Goal: Information Seeking & Learning: Learn about a topic

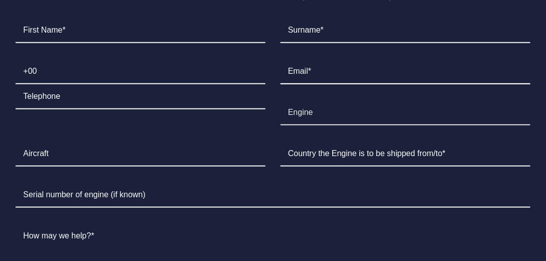
scroll to position [2525, 0]
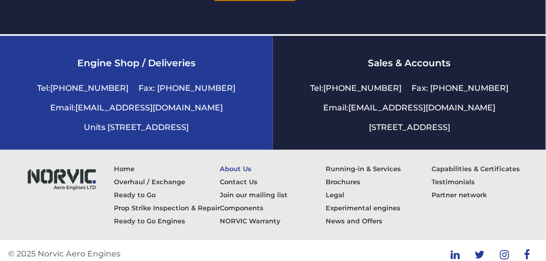
click at [233, 162] on link "About Us" at bounding box center [273, 168] width 106 height 13
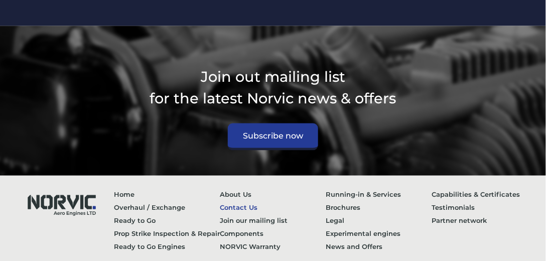
scroll to position [4149, 0]
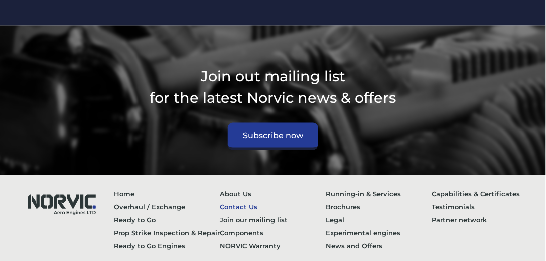
click at [253, 201] on link "Contact Us" at bounding box center [273, 207] width 106 height 13
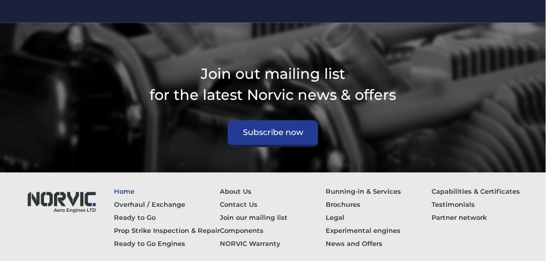
scroll to position [4224, 0]
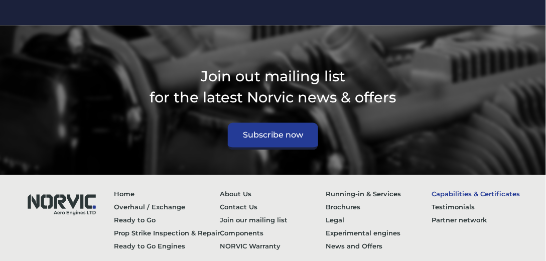
click at [457, 188] on link "Capabilities & Certificates" at bounding box center [485, 194] width 106 height 13
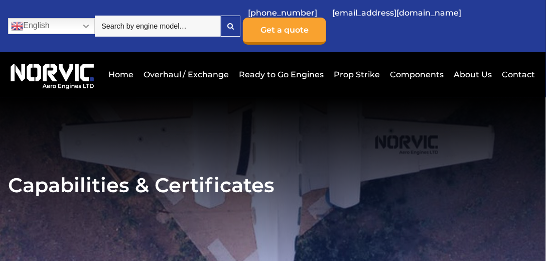
click at [48, 136] on section "Capabilities & Certificates" at bounding box center [273, 185] width 546 height 176
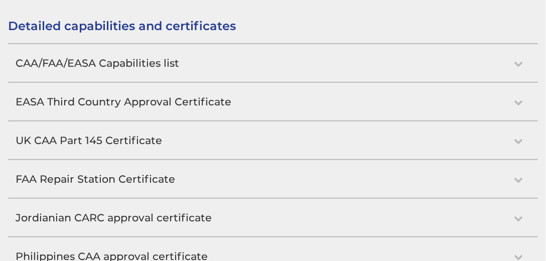
scroll to position [1090, 0]
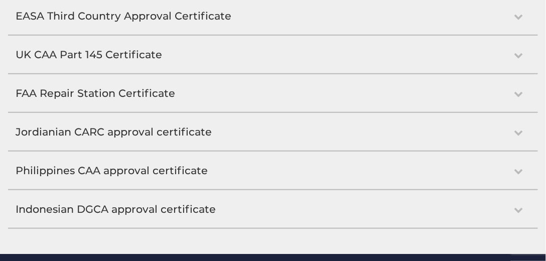
click at [153, 161] on h2 "Philippines CAA approval certificate" at bounding box center [273, 171] width 530 height 38
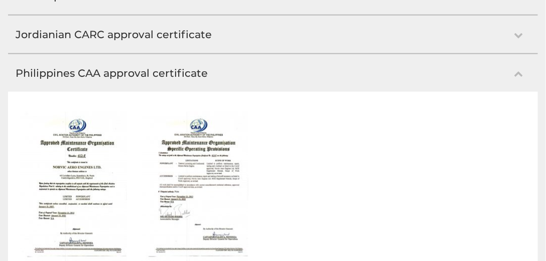
scroll to position [1222, 0]
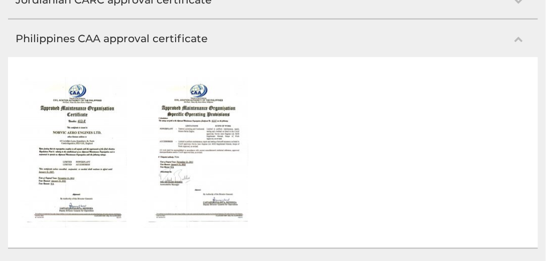
click at [99, 149] on img at bounding box center [74, 152] width 106 height 151
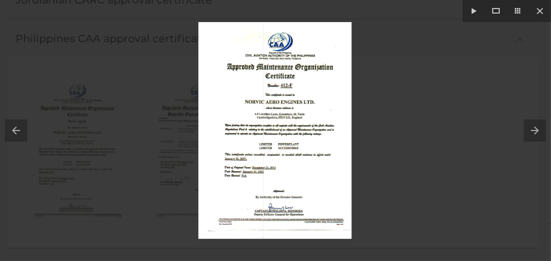
click at [117, 103] on div at bounding box center [275, 130] width 551 height 261
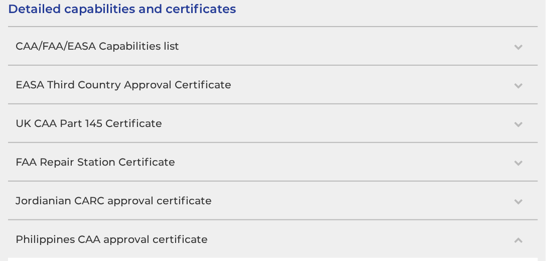
scroll to position [964, 0]
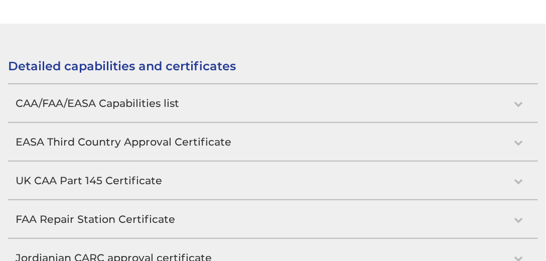
click at [152, 92] on h2 "CAA/FAA/EASA Capabilities list" at bounding box center [273, 103] width 530 height 38
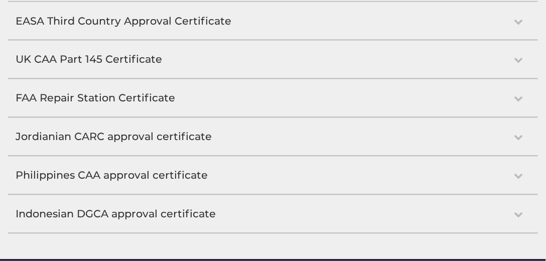
scroll to position [3293, 0]
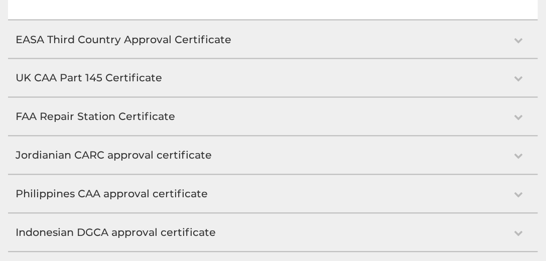
click at [125, 106] on h2 "FAA Repair Station Certificate" at bounding box center [273, 117] width 530 height 38
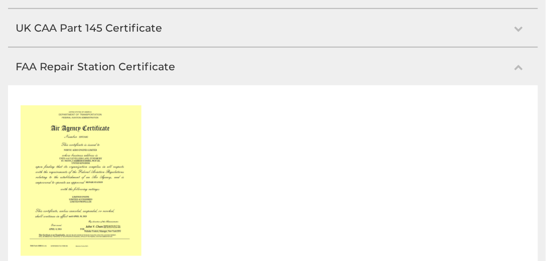
scroll to position [1174, 0]
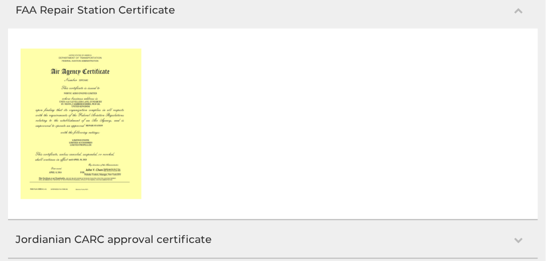
click at [100, 101] on img at bounding box center [81, 124] width 121 height 151
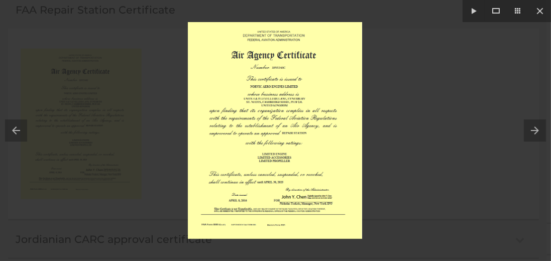
click at [258, 77] on img at bounding box center [275, 130] width 174 height 217
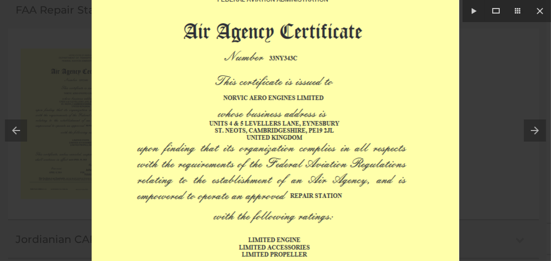
click at [56, 83] on div at bounding box center [275, 130] width 551 height 261
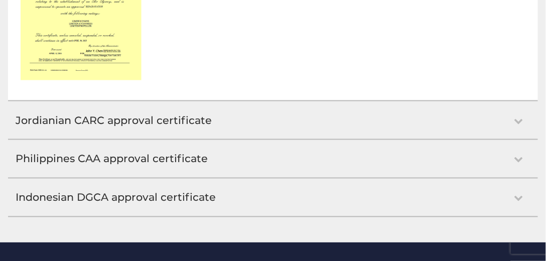
scroll to position [1292, 0]
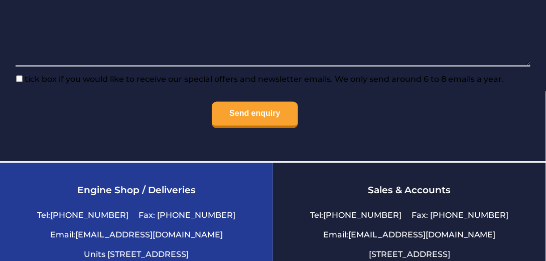
scroll to position [2525, 0]
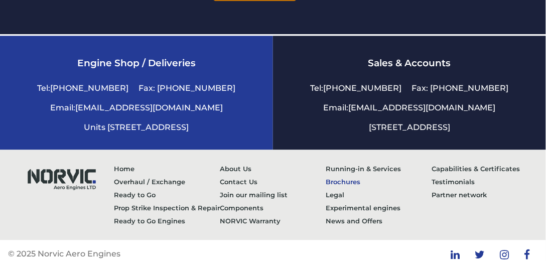
click at [342, 175] on link "Brochures" at bounding box center [379, 181] width 106 height 13
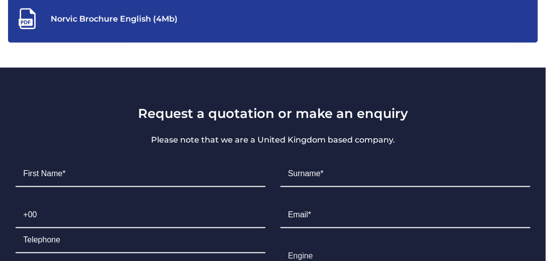
scroll to position [293, 0]
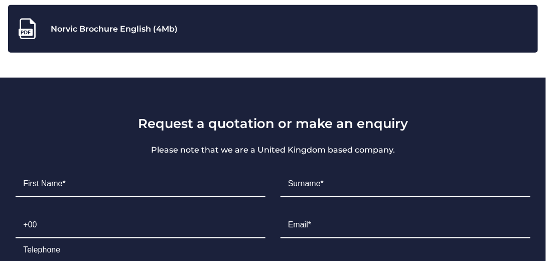
click at [234, 27] on div "Norvic Brochure English (4Mb)" at bounding box center [273, 29] width 515 height 23
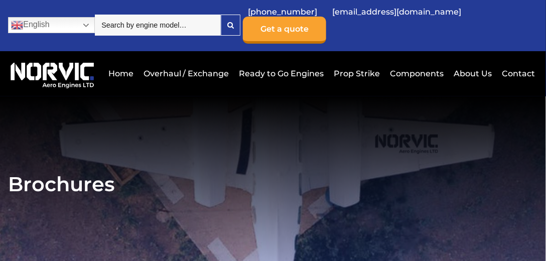
scroll to position [0, 0]
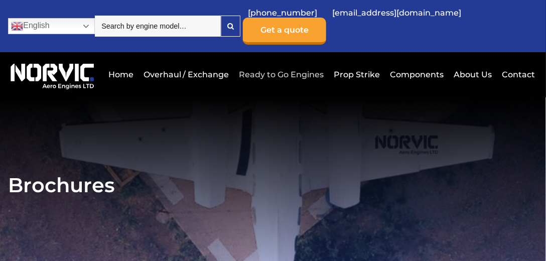
click at [301, 65] on link "Ready to Go Engines" at bounding box center [282, 74] width 90 height 25
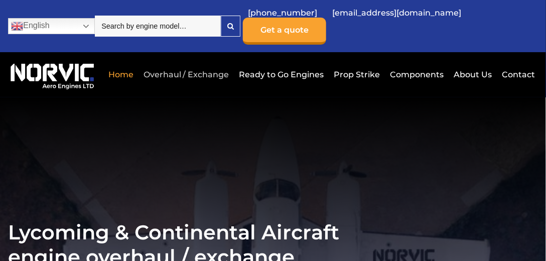
click at [187, 63] on link "Overhaul / Exchange" at bounding box center [186, 74] width 91 height 25
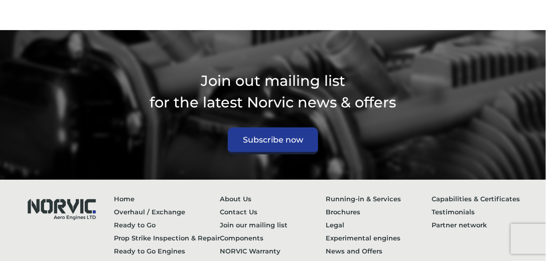
scroll to position [3061, 0]
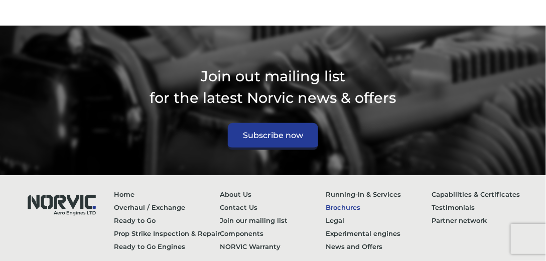
click at [355, 201] on link "Brochures" at bounding box center [379, 207] width 106 height 13
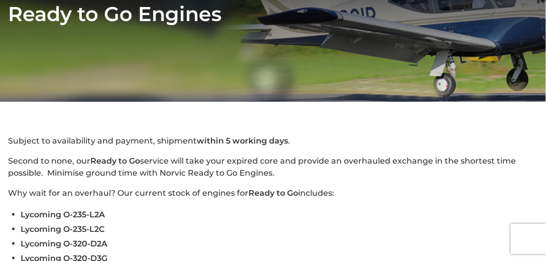
scroll to position [32, 0]
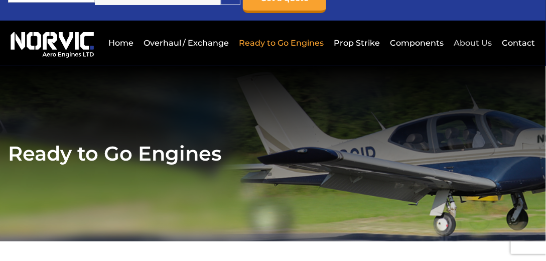
click at [473, 32] on link "About Us" at bounding box center [473, 43] width 43 height 25
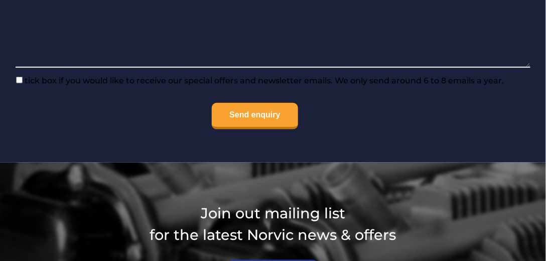
scroll to position [3995, 0]
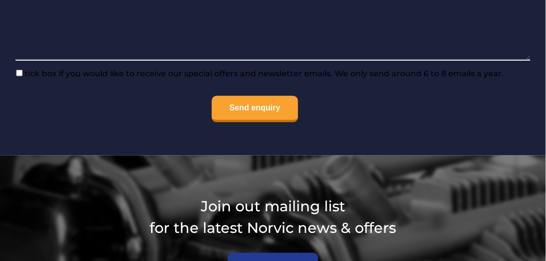
drag, startPoint x: 545, startPoint y: 239, endPoint x: 546, endPoint y: 246, distance: 7.2
click at [546, 246] on section "Join out mailing list for the latest Norvic news & offers Subscribe now" at bounding box center [273, 231] width 546 height 150
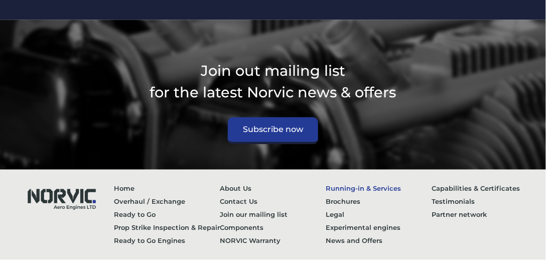
click at [398, 182] on link "Running-in & Services" at bounding box center [379, 188] width 106 height 13
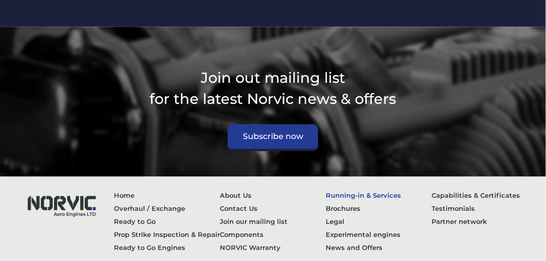
scroll to position [4203, 0]
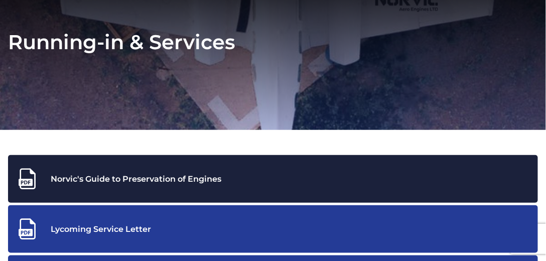
scroll to position [258, 0]
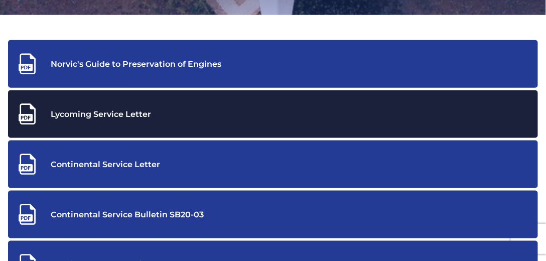
click at [107, 108] on div "Lycoming Service Letter" at bounding box center [273, 114] width 515 height 23
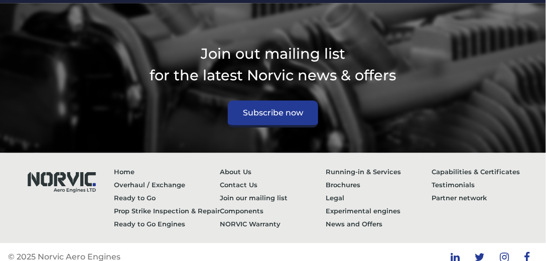
scroll to position [1552, 0]
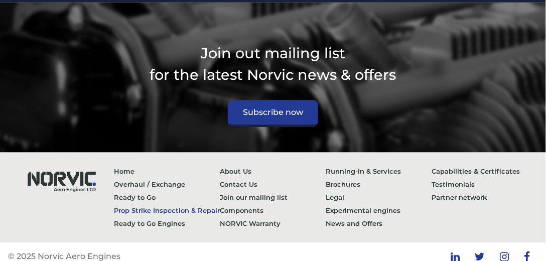
click at [166, 204] on link "Prop Strike Inspection & Repair" at bounding box center [167, 210] width 106 height 13
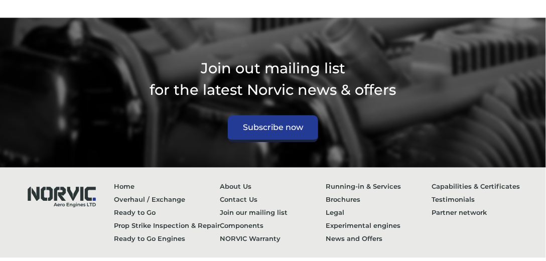
scroll to position [1430, 0]
